Goal: Task Accomplishment & Management: Manage account settings

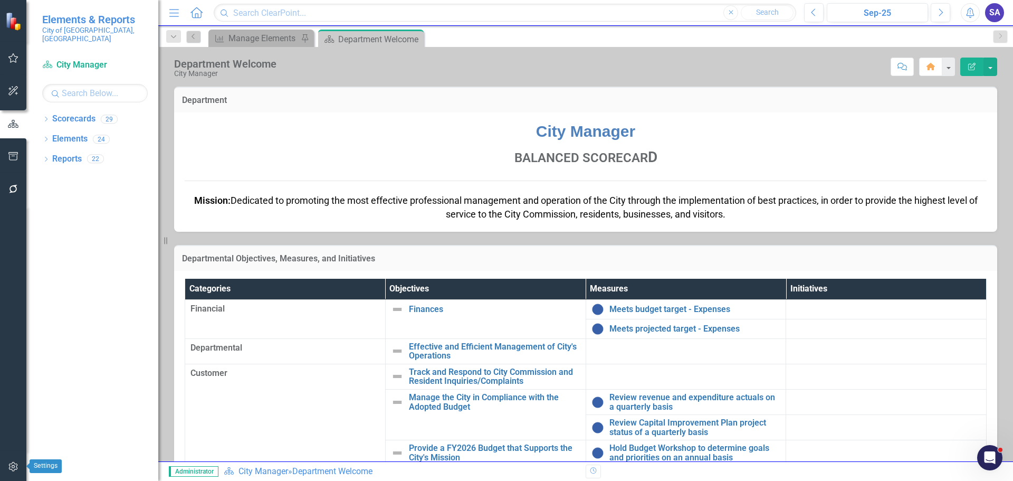
click at [13, 463] on icon "button" at bounding box center [13, 466] width 11 height 8
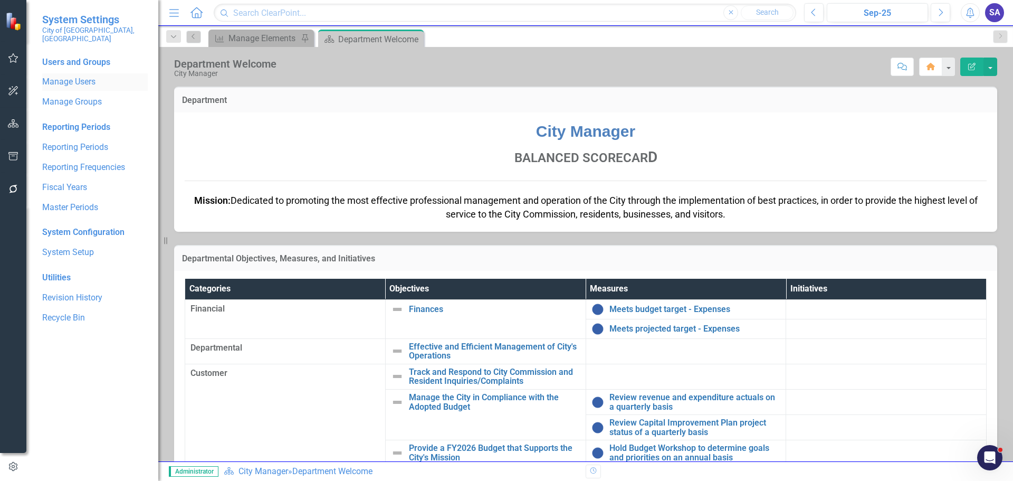
click at [82, 76] on link "Manage Users" at bounding box center [95, 82] width 106 height 12
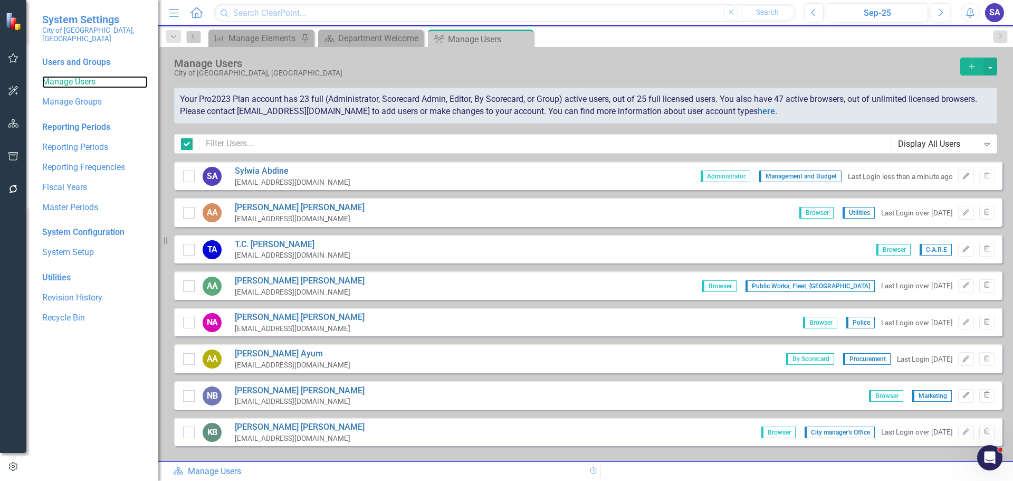
checkbox input "false"
click at [347, 142] on input "text" at bounding box center [545, 144] width 692 height 20
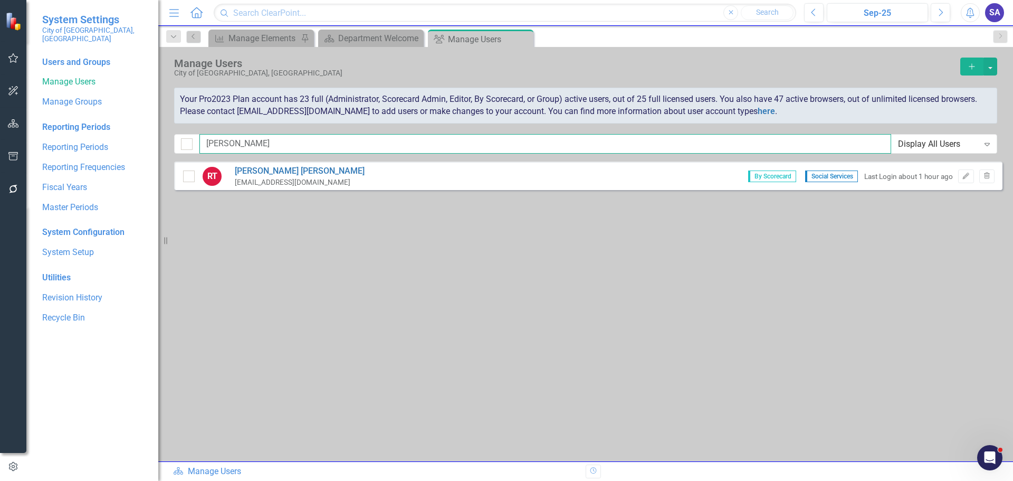
type input "[PERSON_NAME]"
click at [406, 174] on div "RT [PERSON_NAME] [EMAIL_ADDRESS][DOMAIN_NAME] By Scorecard Social Services Last…" at bounding box center [588, 175] width 828 height 28
click at [242, 177] on div "[EMAIL_ADDRESS][DOMAIN_NAME]" at bounding box center [300, 182] width 130 height 10
click at [282, 176] on div "[PERSON_NAME] [EMAIL_ADDRESS][DOMAIN_NAME]" at bounding box center [296, 176] width 138 height 22
click at [282, 176] on link "[PERSON_NAME]" at bounding box center [300, 171] width 130 height 12
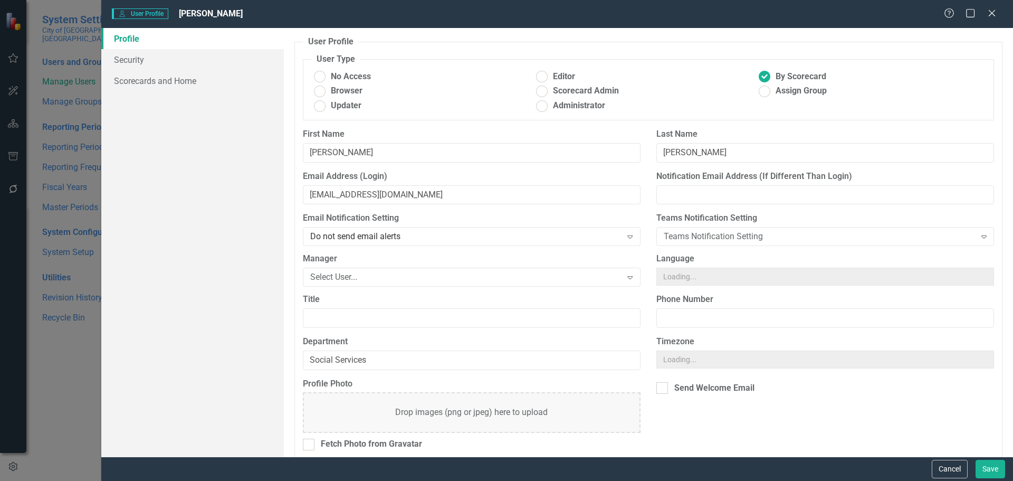
click at [282, 176] on div "User User Profile [PERSON_NAME] Help Maximize Close Profile Security Scorecards…" at bounding box center [506, 240] width 1013 height 481
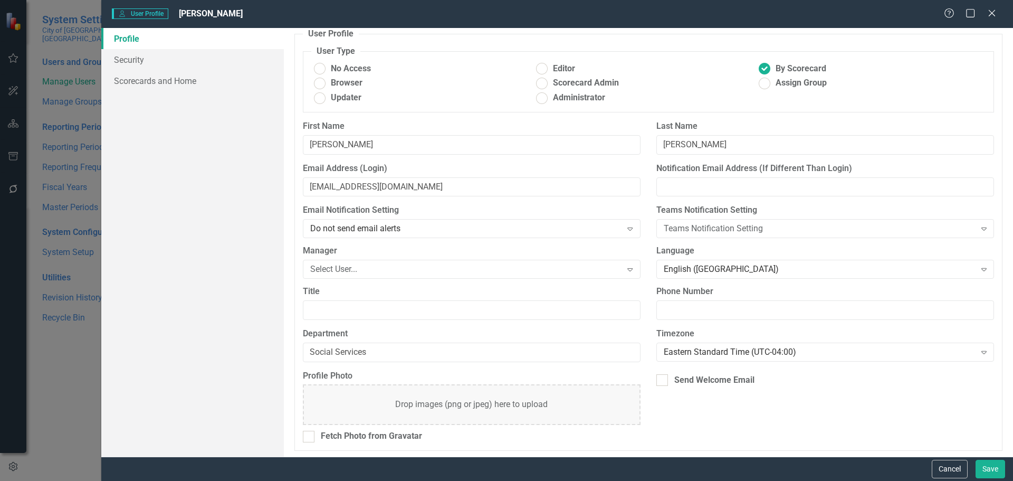
scroll to position [10, 0]
click at [121, 55] on link "Security" at bounding box center [192, 59] width 183 height 21
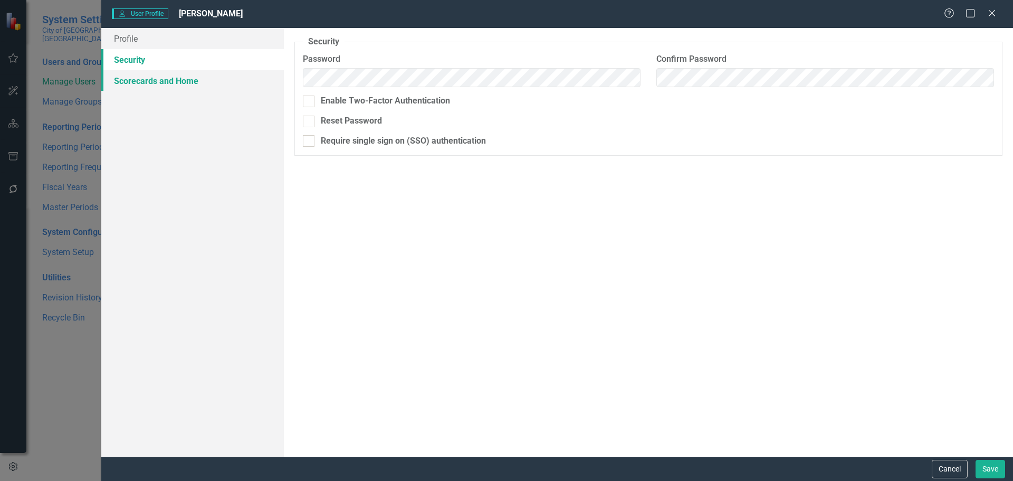
click at [146, 75] on link "Scorecards and Home" at bounding box center [192, 80] width 183 height 21
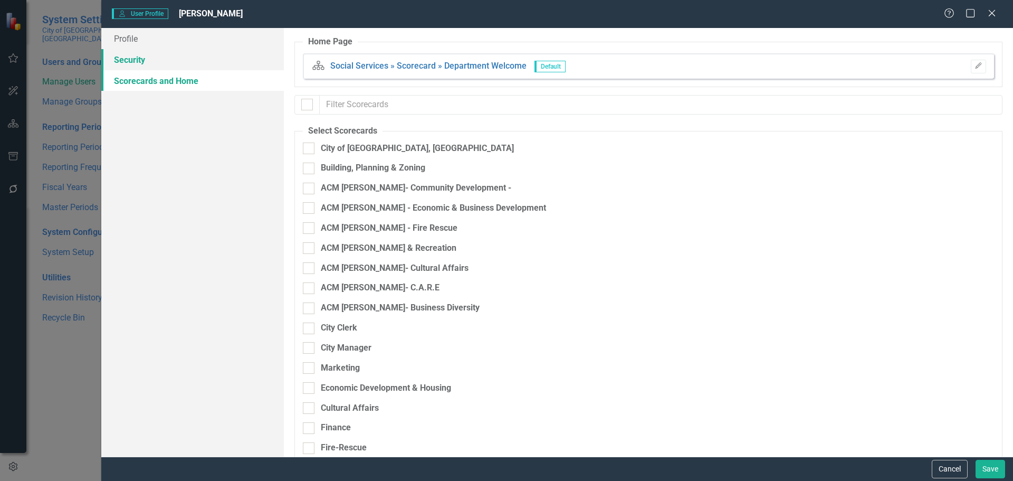
click at [144, 68] on link "Security" at bounding box center [192, 59] width 183 height 21
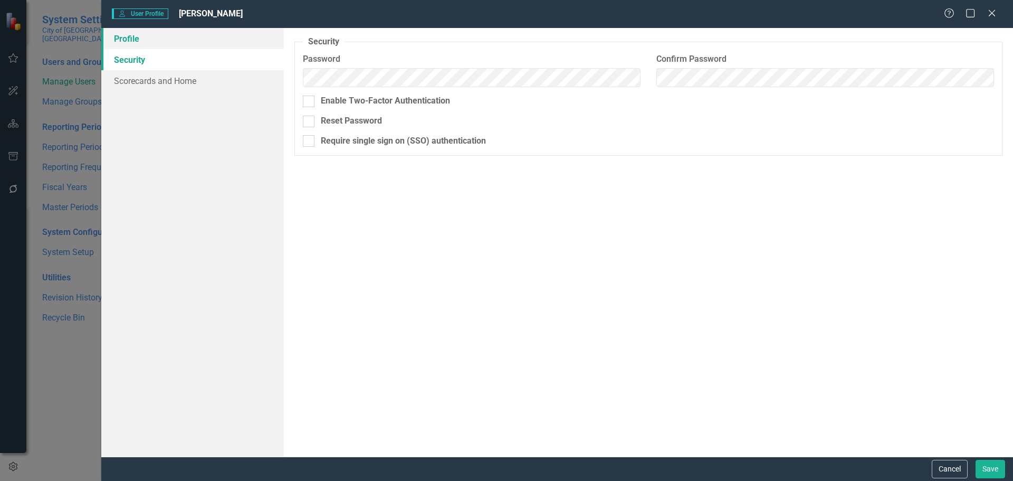
click at [140, 41] on link "Profile" at bounding box center [192, 38] width 183 height 21
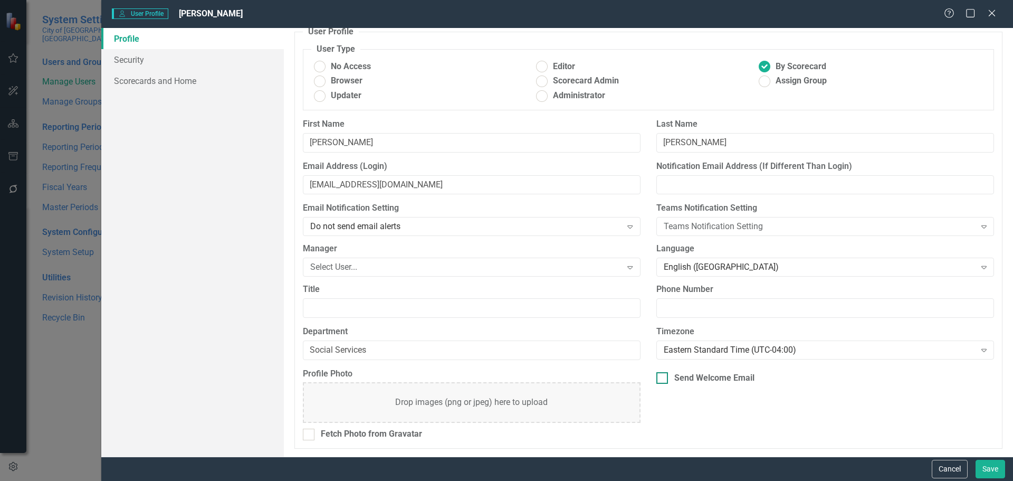
click at [658, 380] on div at bounding box center [662, 378] width 12 height 12
click at [658, 379] on input "Send Welcome Email" at bounding box center [659, 375] width 7 height 7
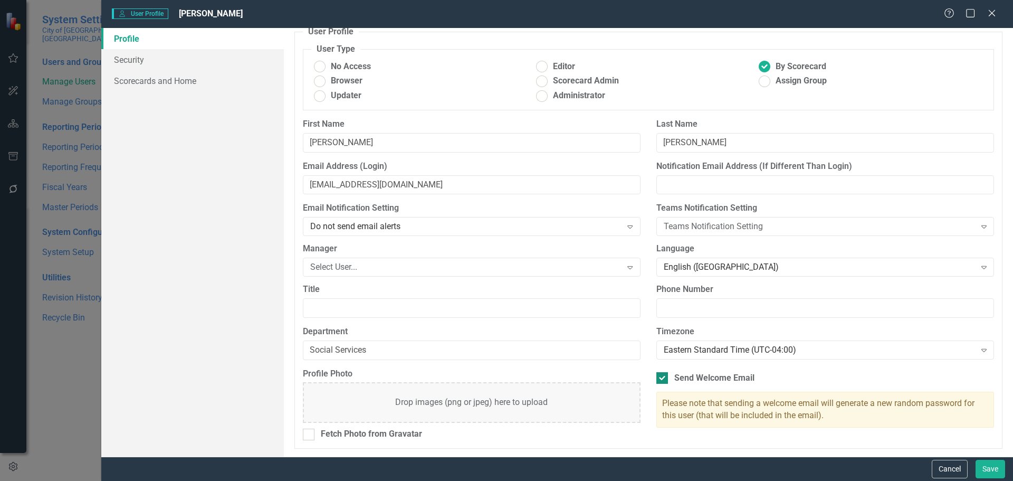
click at [661, 378] on div at bounding box center [662, 378] width 12 height 12
click at [661, 378] on input "Send Welcome Email" at bounding box center [659, 375] width 7 height 7
checkbox input "false"
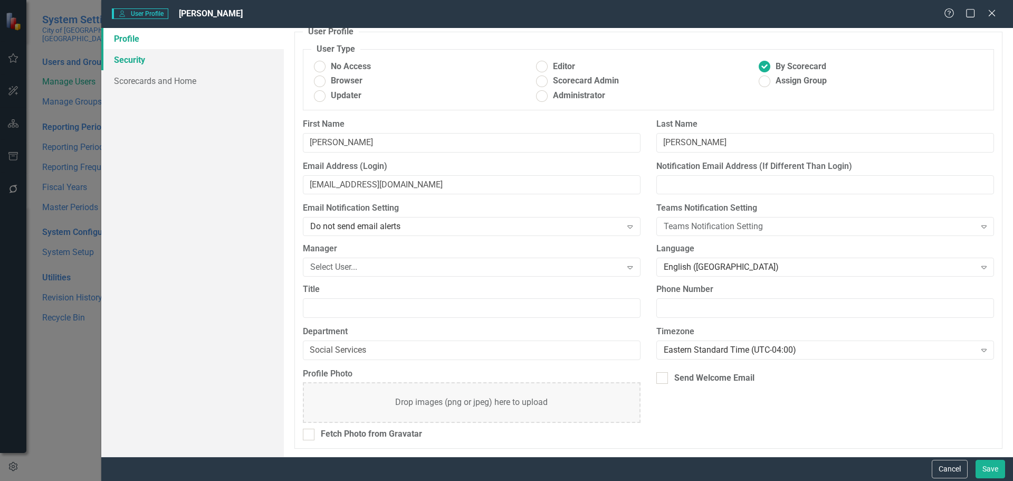
click at [154, 65] on link "Security" at bounding box center [192, 59] width 183 height 21
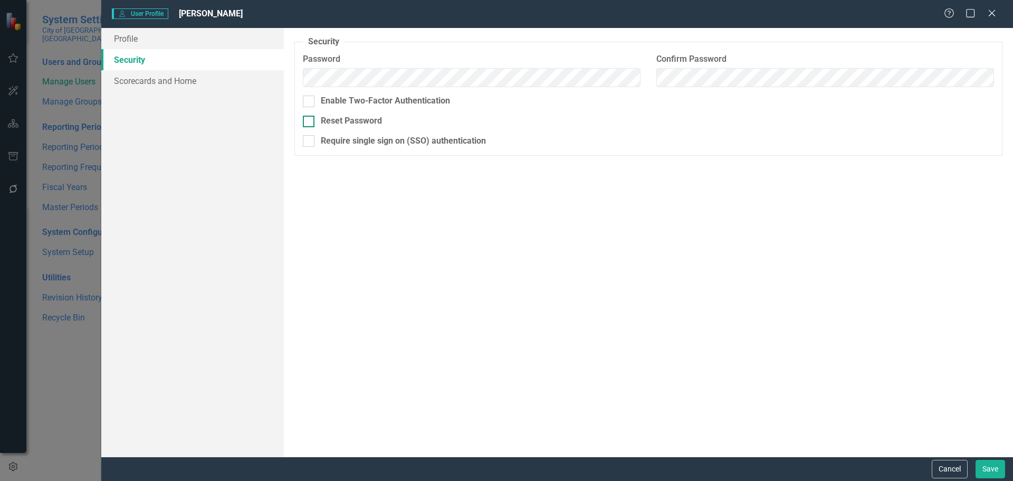
click at [308, 120] on input "Reset Password" at bounding box center [306, 119] width 7 height 7
checkbox input "true"
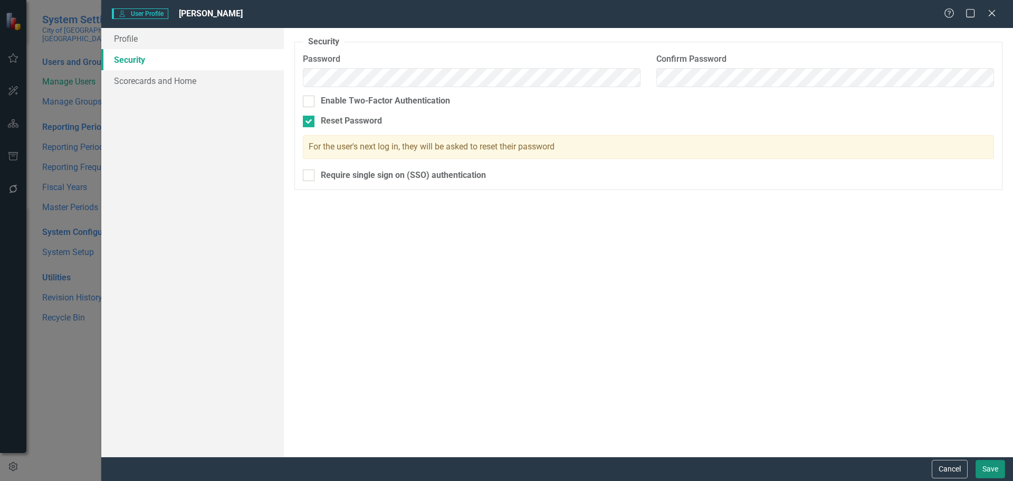
click at [992, 472] on button "Save" at bounding box center [991, 469] width 30 height 18
